Goal: Check status: Check status

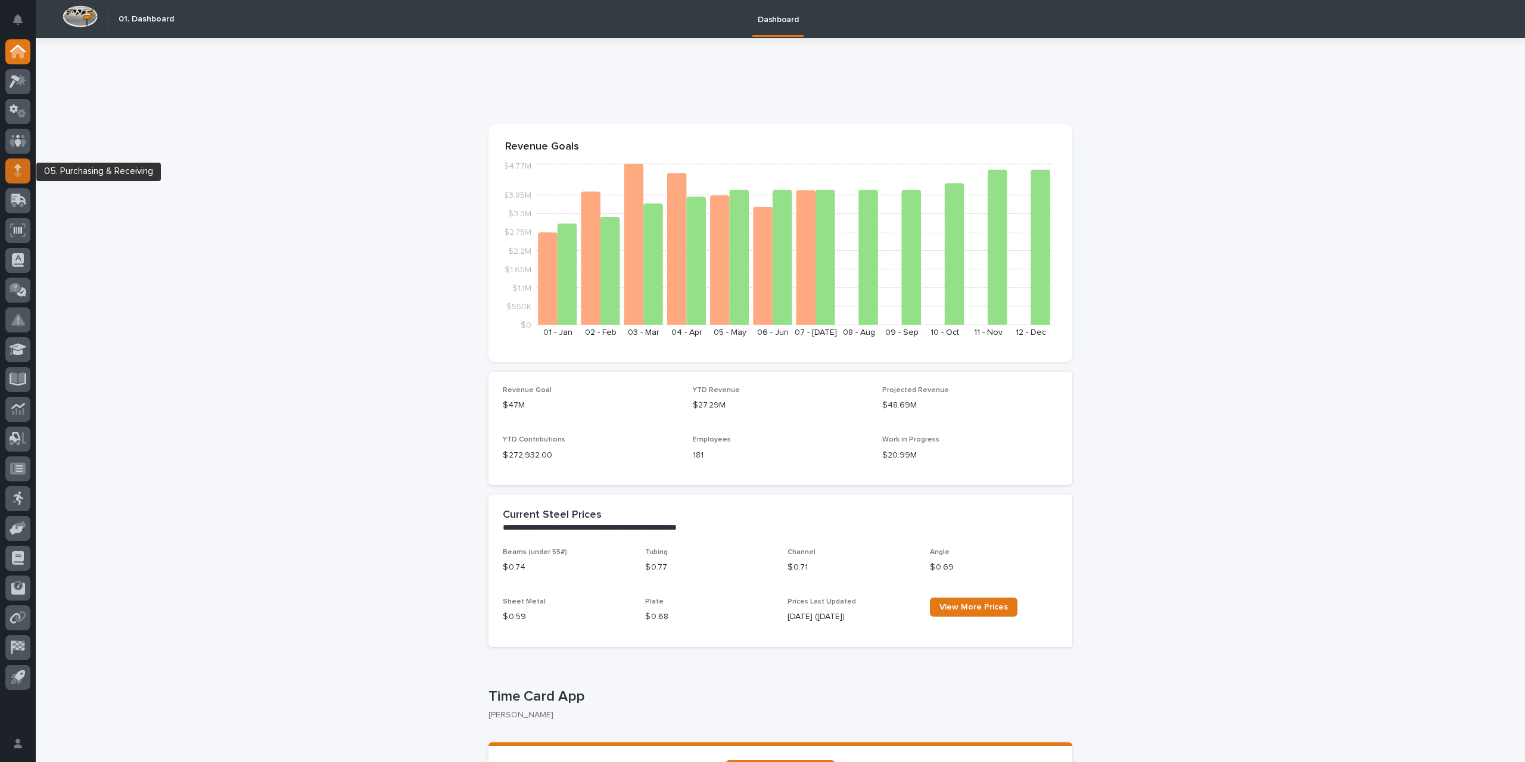
click at [20, 169] on icon at bounding box center [17, 171] width 7 height 14
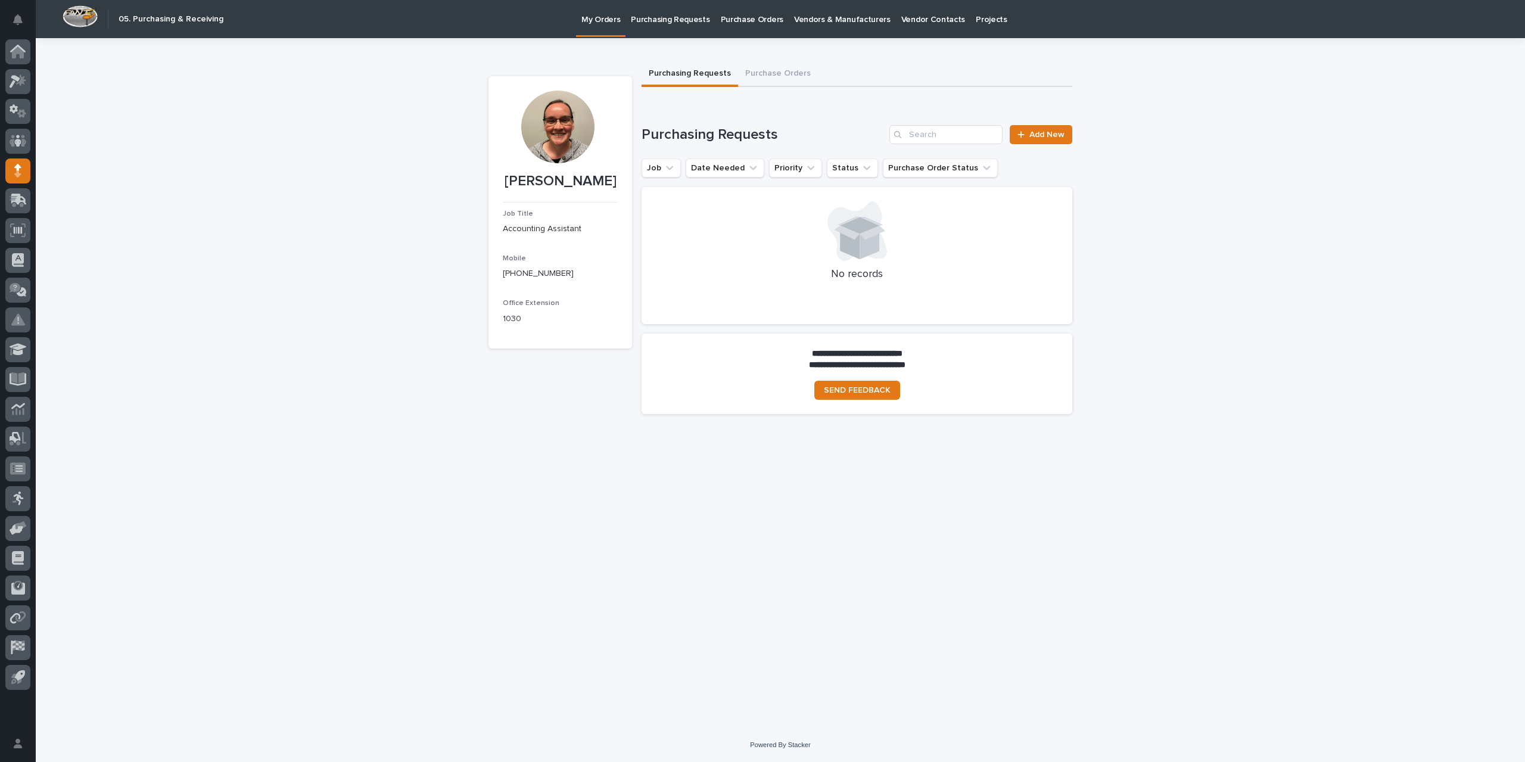
click at [756, 20] on p "Purchase Orders" at bounding box center [752, 12] width 63 height 25
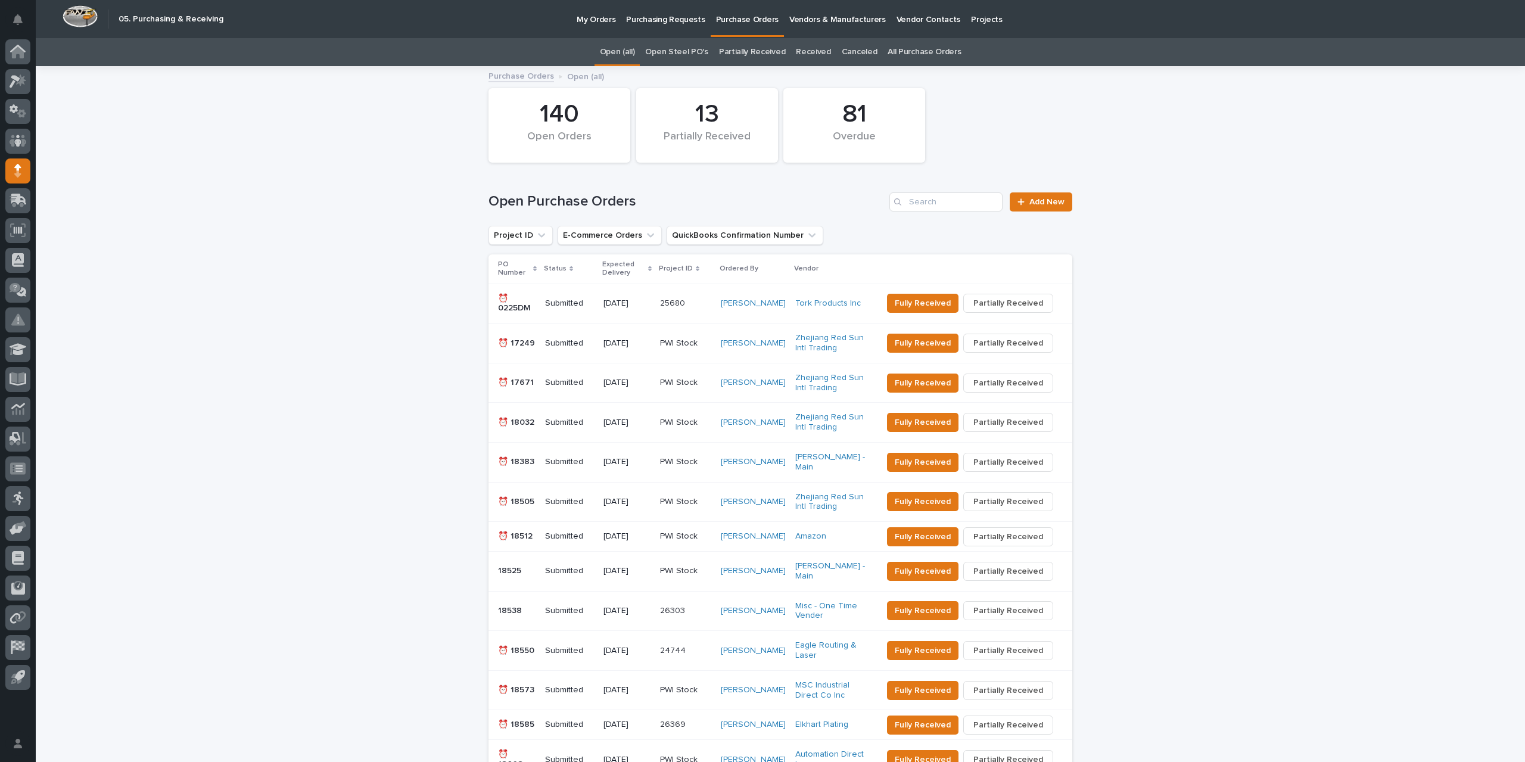
click at [893, 51] on link "All Purchase Orders" at bounding box center [923, 52] width 73 height 28
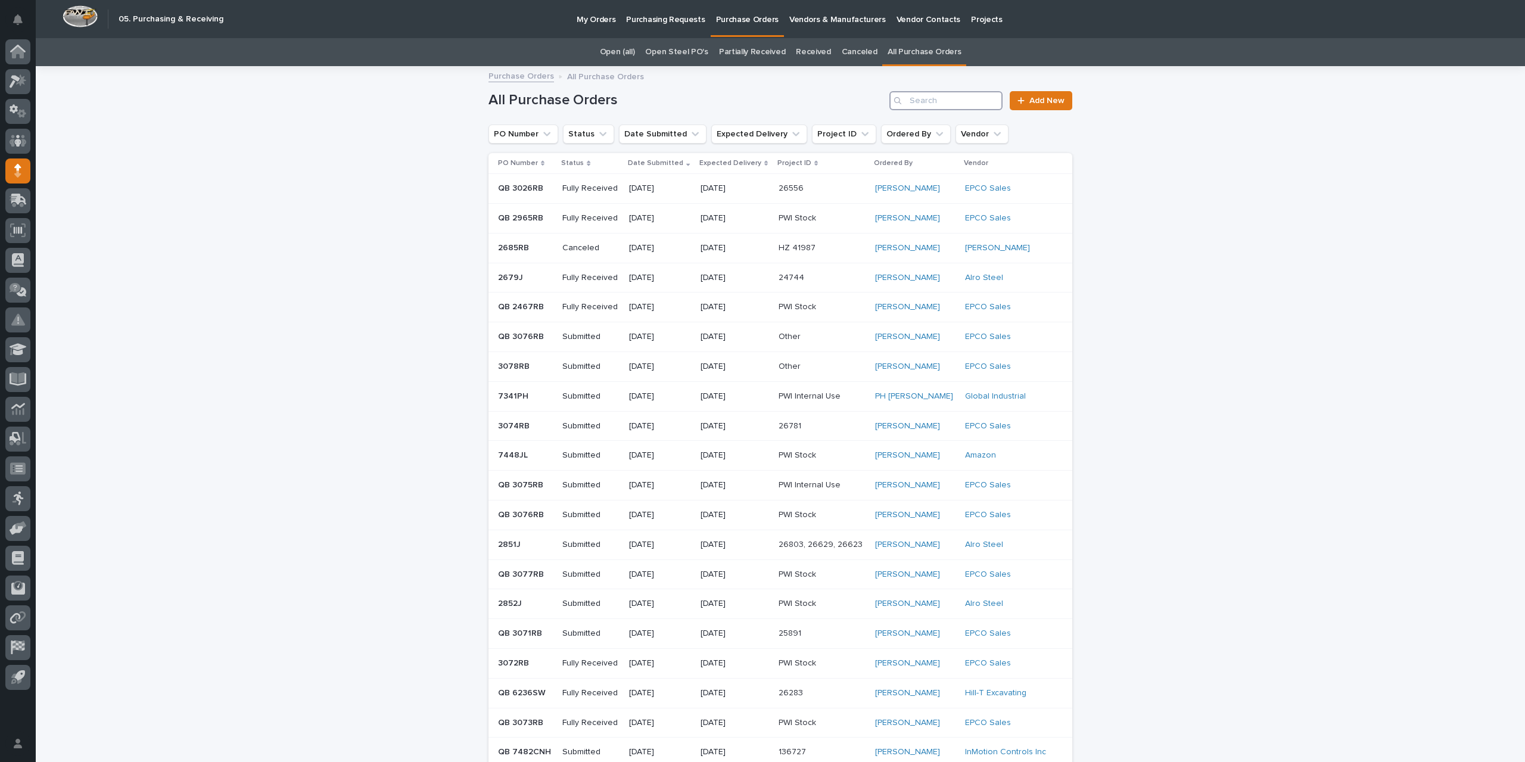
click at [965, 104] on input "Search" at bounding box center [945, 100] width 113 height 19
type input "2811"
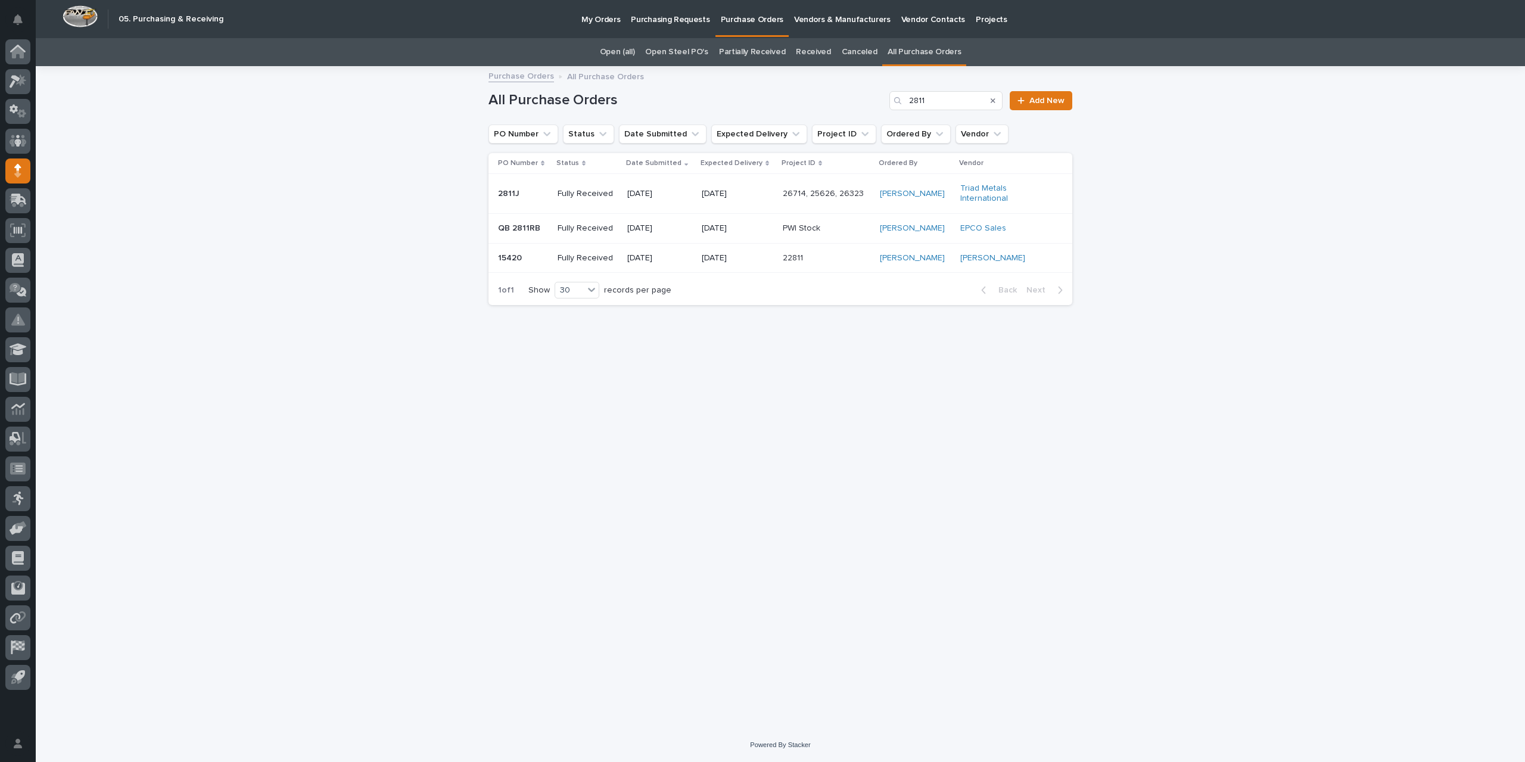
click at [755, 195] on p "[DATE]" at bounding box center [738, 194] width 72 height 10
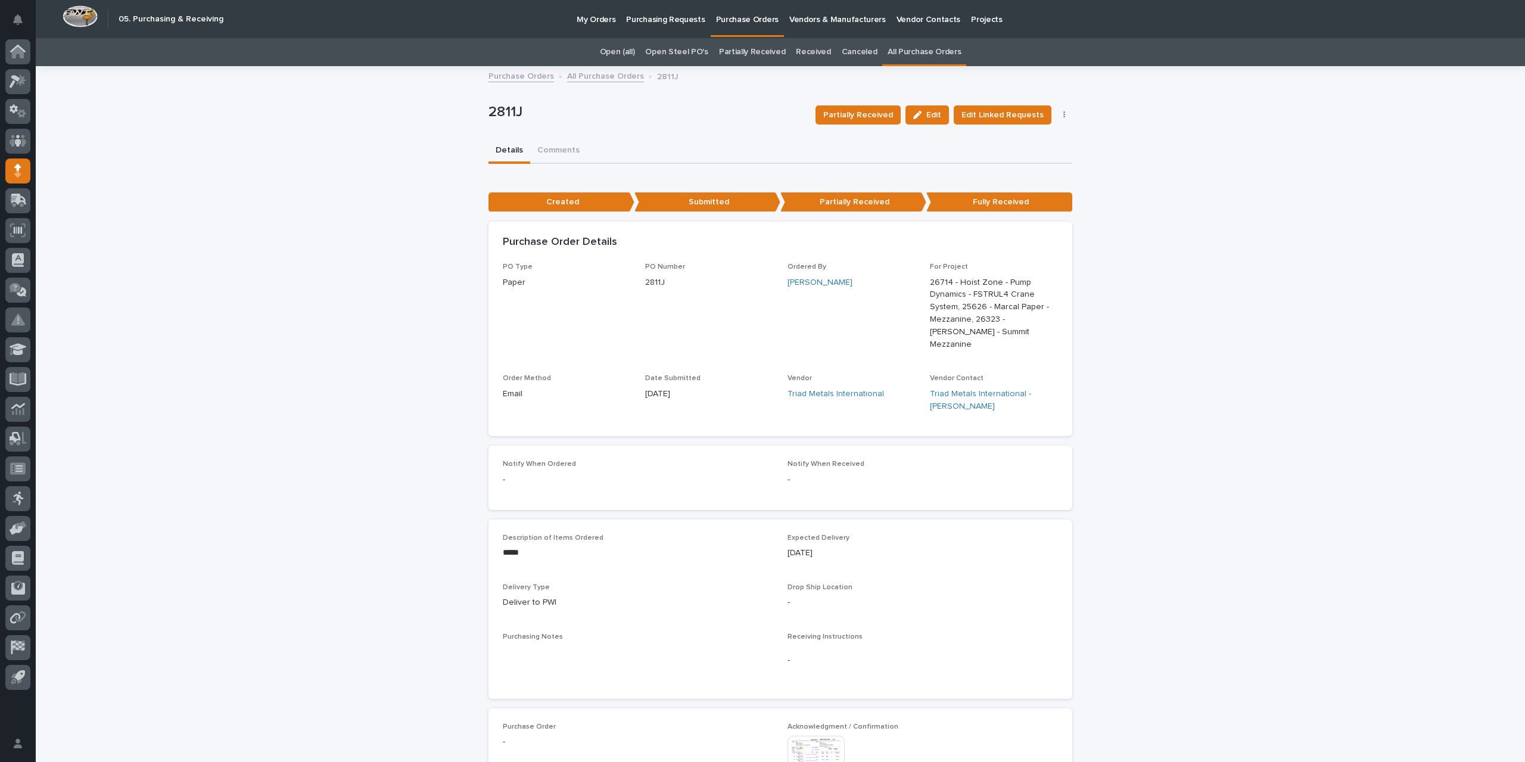
scroll to position [357, 0]
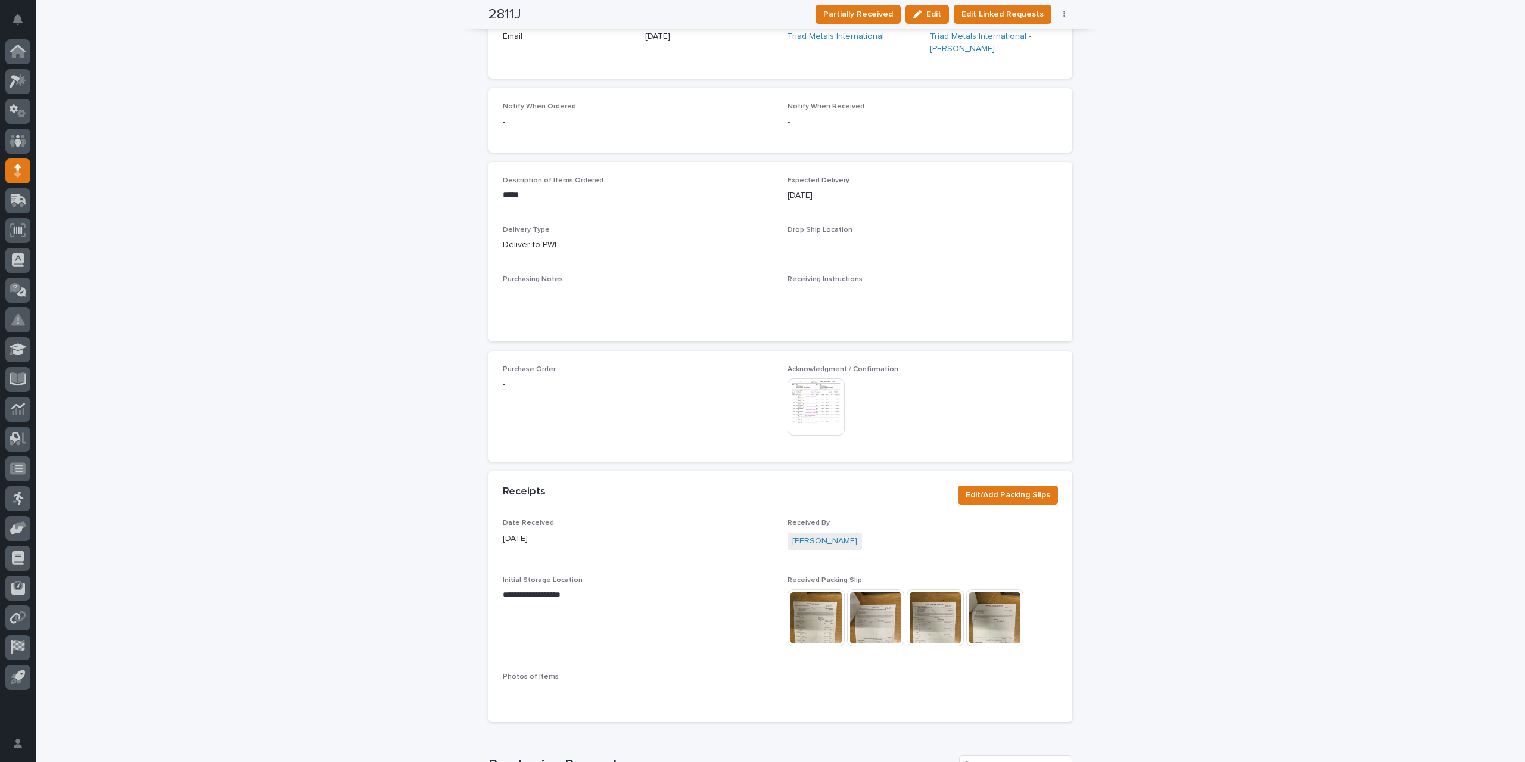
click at [818, 398] on img at bounding box center [815, 406] width 57 height 57
